Goal: Task Accomplishment & Management: Use online tool/utility

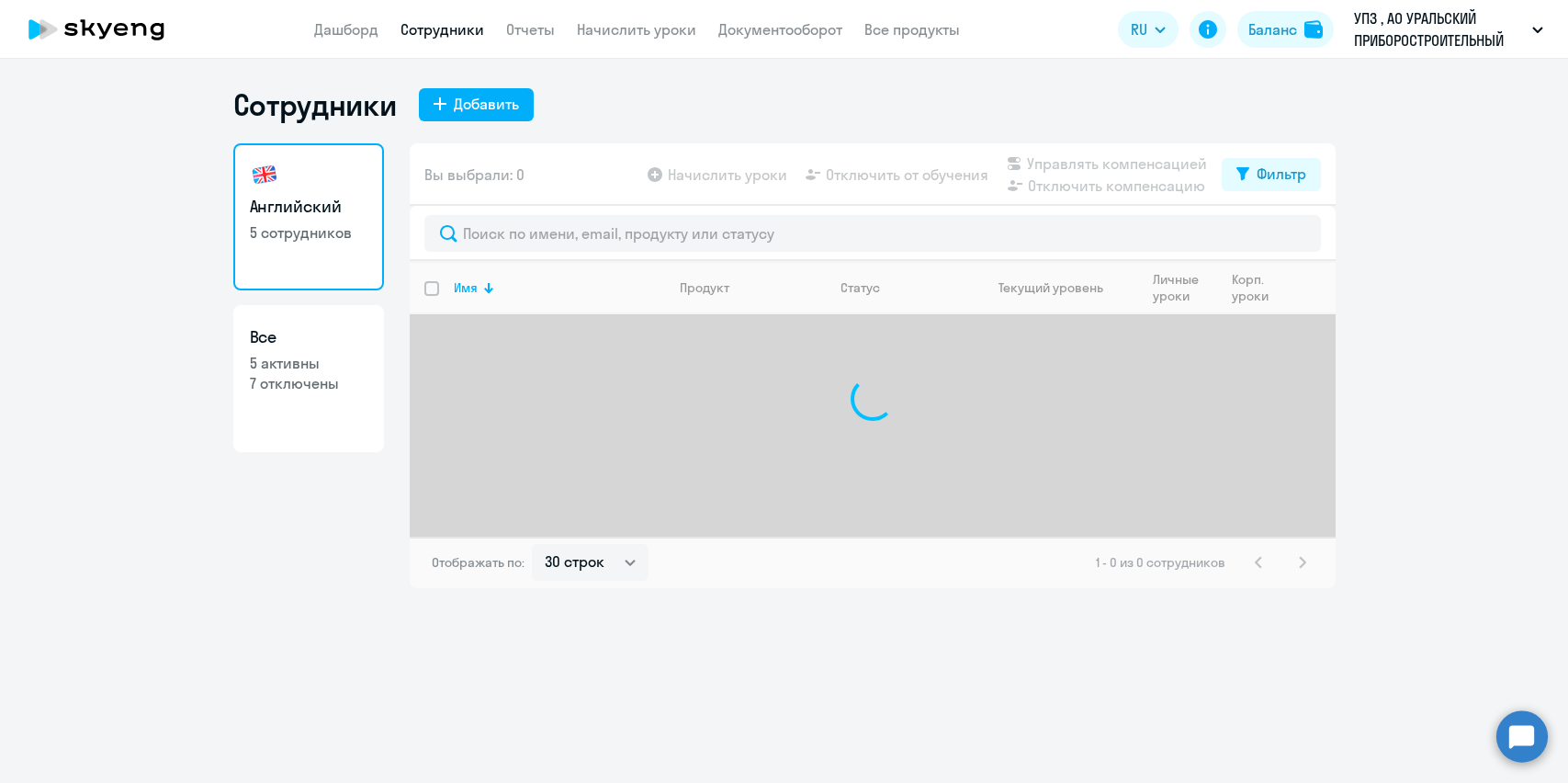
select select "30"
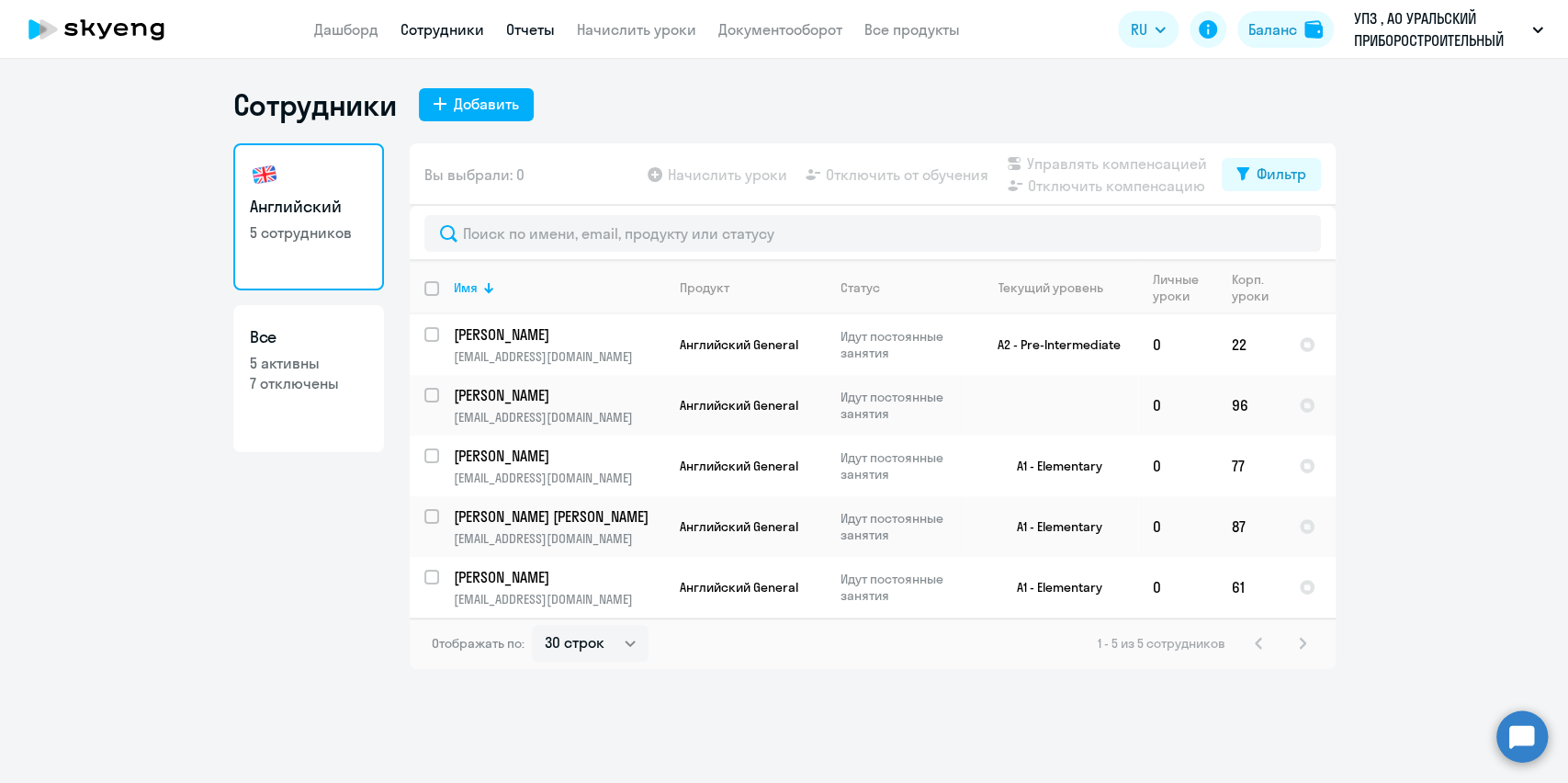
click at [541, 33] on link "Отчеты" at bounding box center [530, 29] width 48 height 19
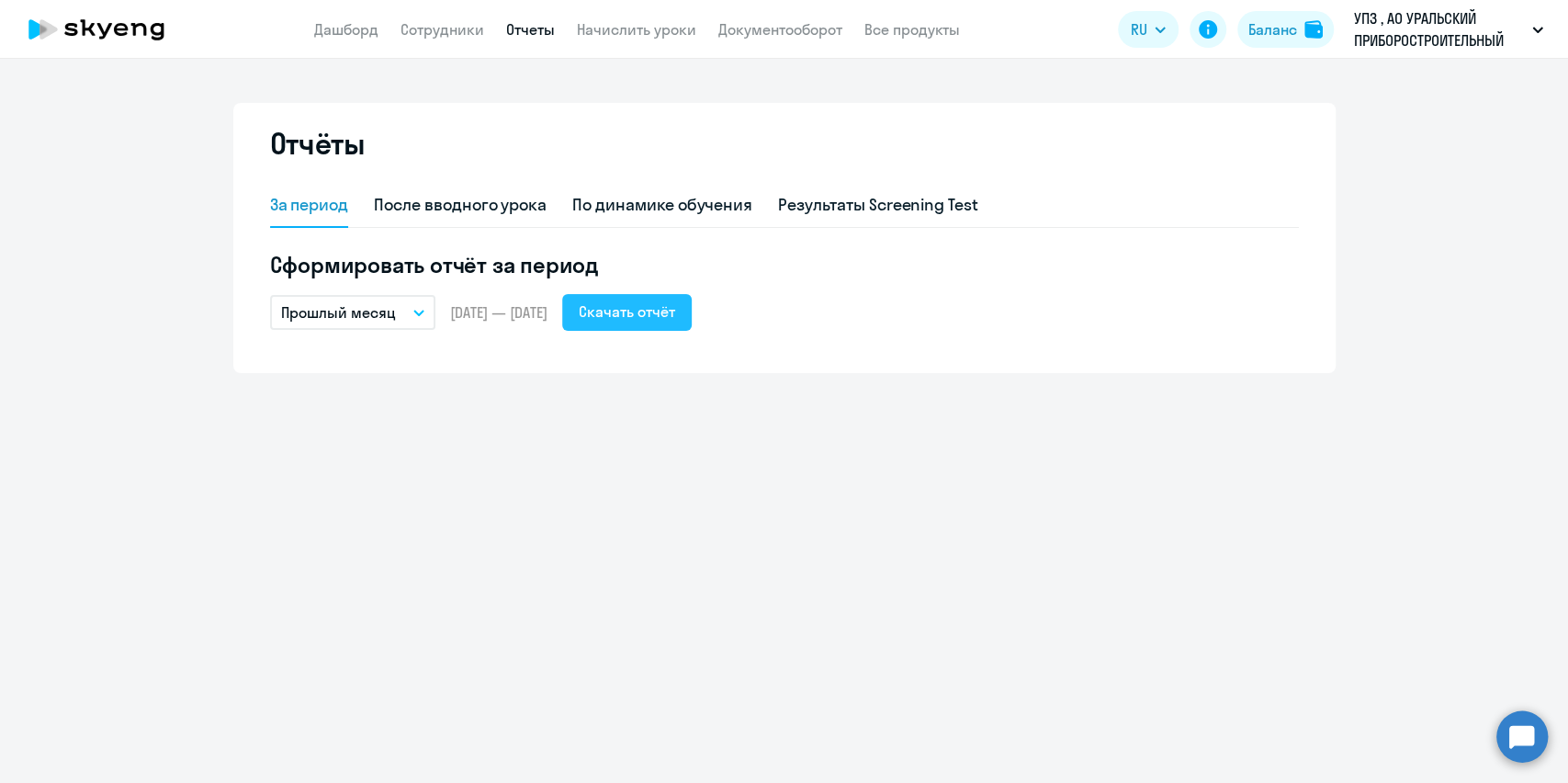
click at [653, 309] on div "Скачать отчёт" at bounding box center [627, 311] width 97 height 22
click at [428, 312] on button "Прошлый месяц" at bounding box center [352, 311] width 165 height 35
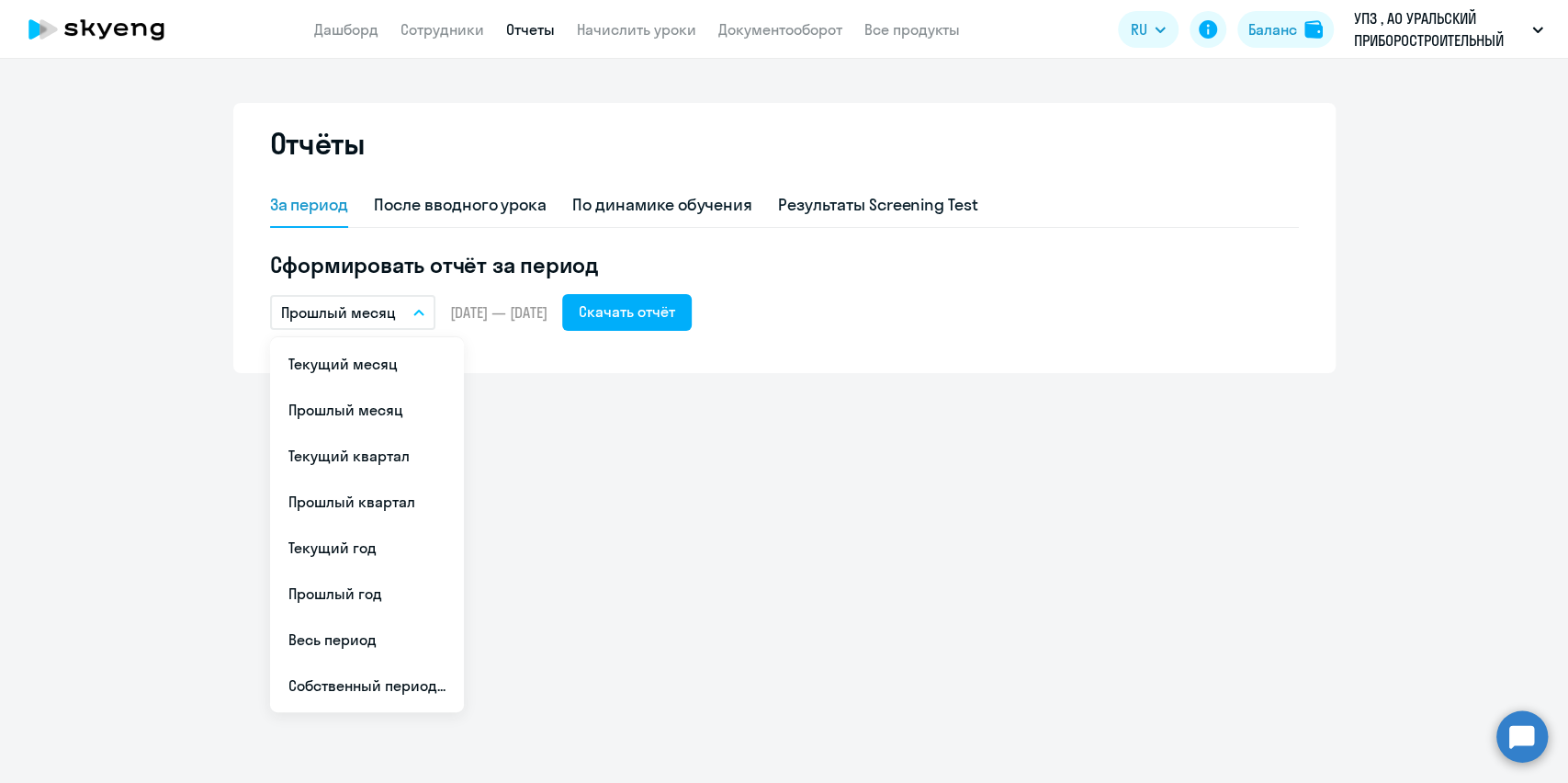
click at [389, 368] on li "Текущий месяц" at bounding box center [367, 364] width 194 height 45
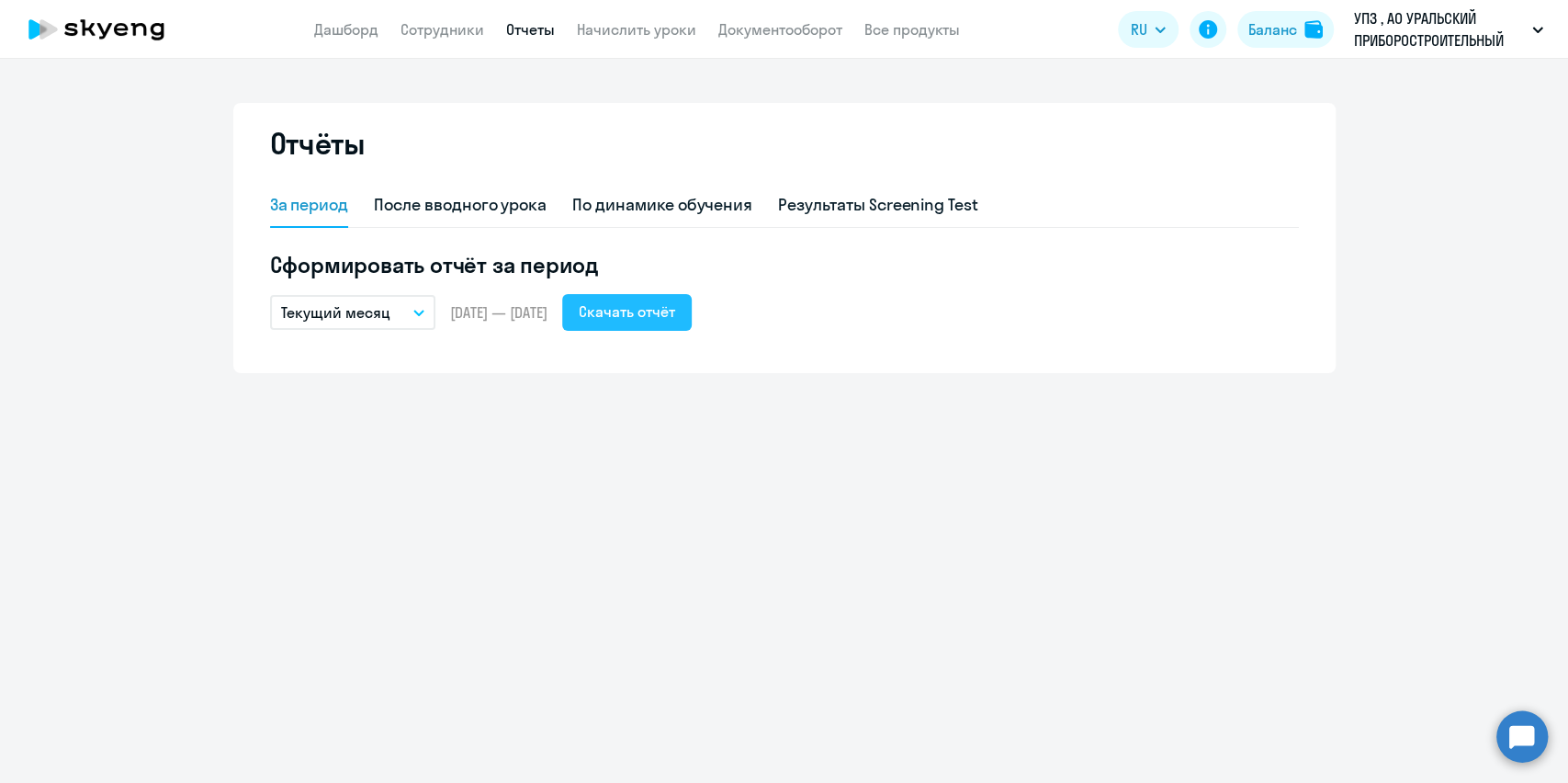
click at [674, 315] on div "Скачать отчёт" at bounding box center [627, 311] width 97 height 22
click at [430, 32] on link "Сотрудники" at bounding box center [442, 29] width 84 height 19
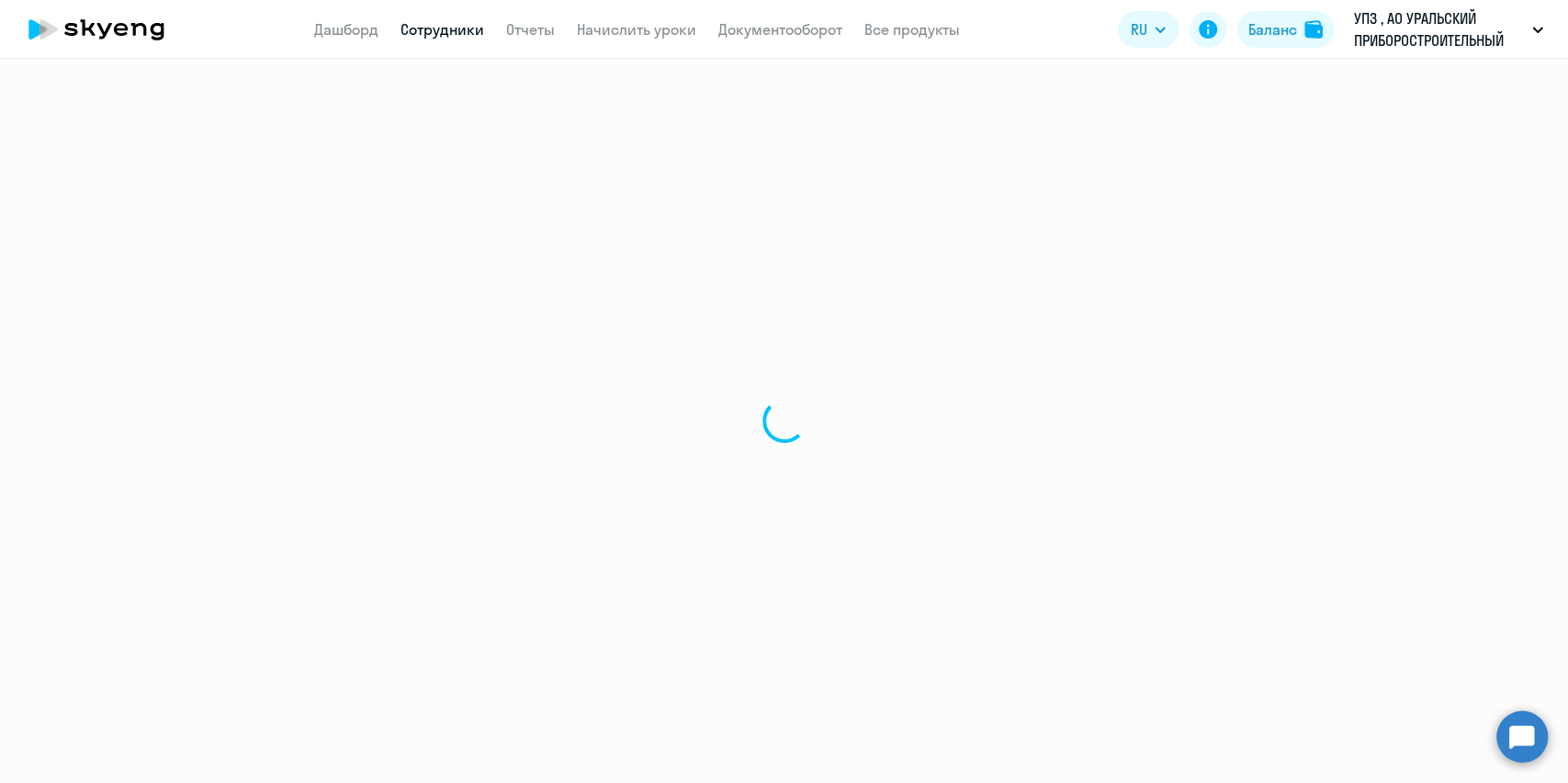
select select "30"
